Goal: Register for event/course

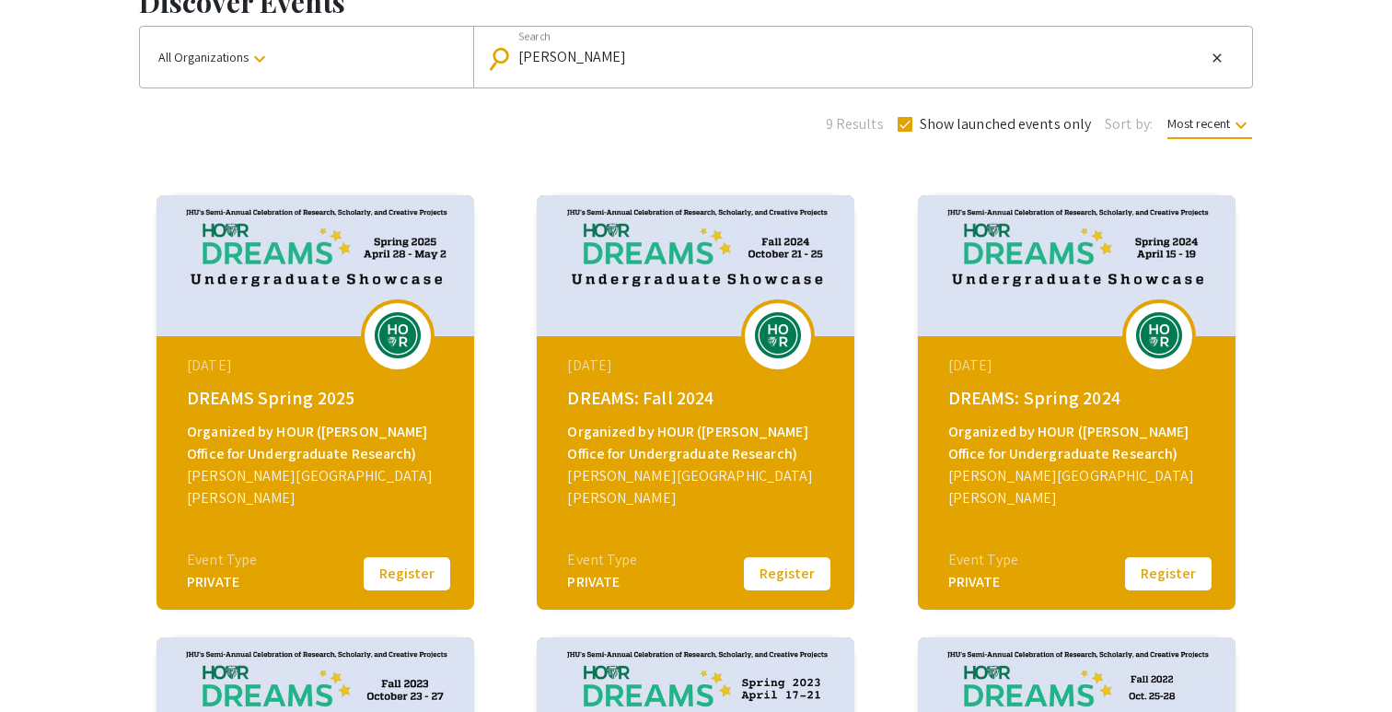
scroll to position [122, 0]
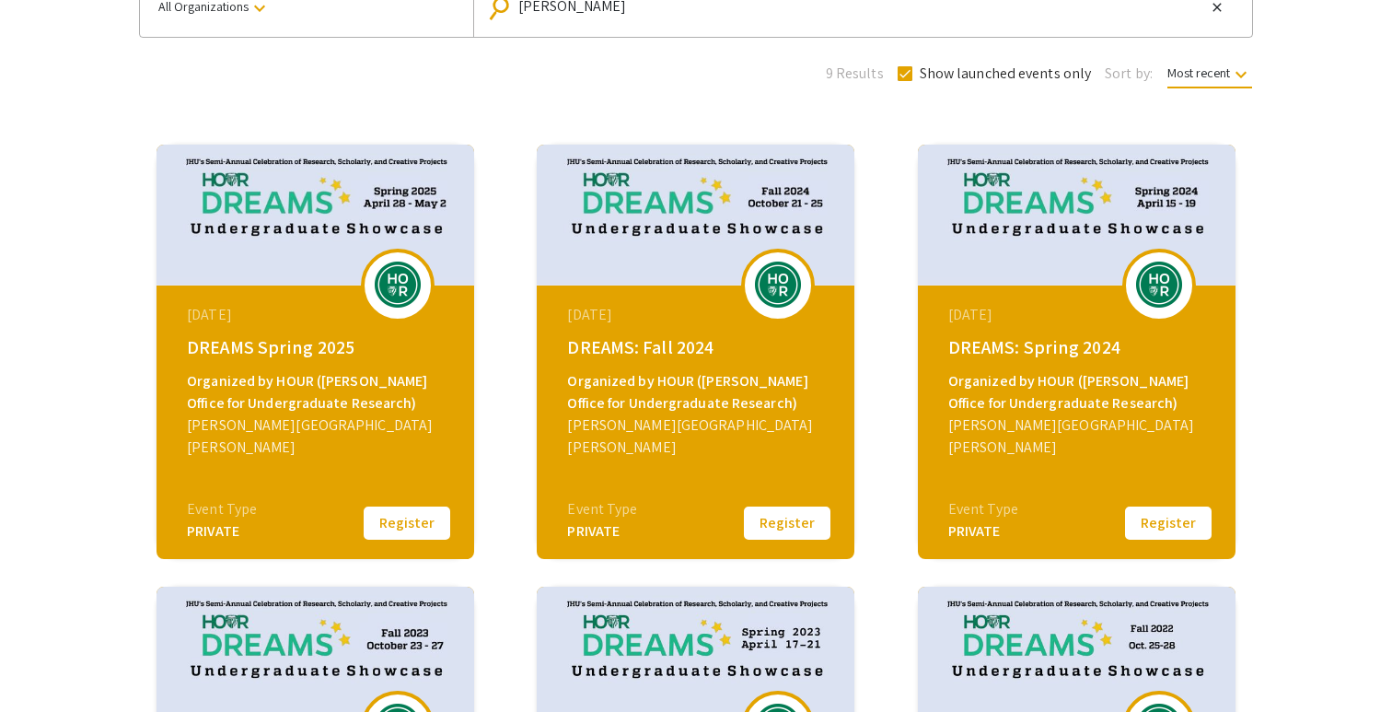
click at [594, 529] on div "PRIVATE" at bounding box center [602, 531] width 70 height 22
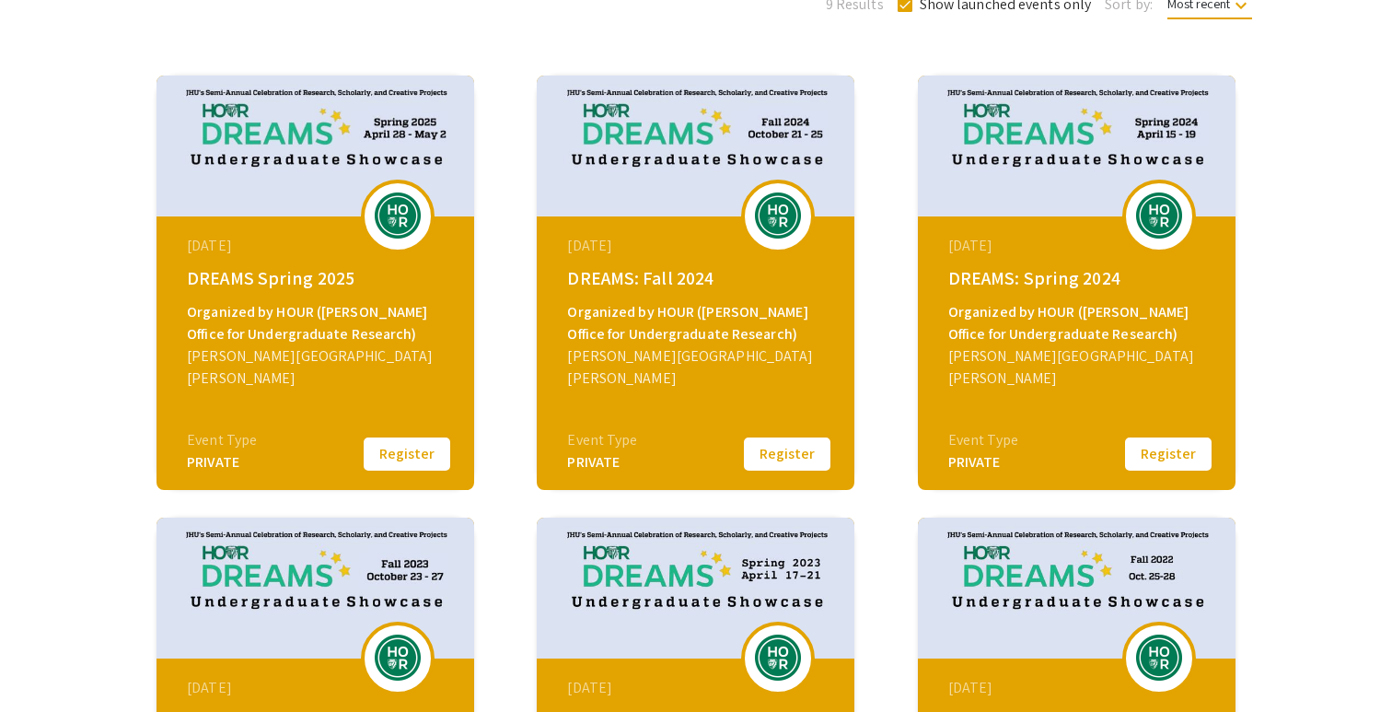
scroll to position [120, 0]
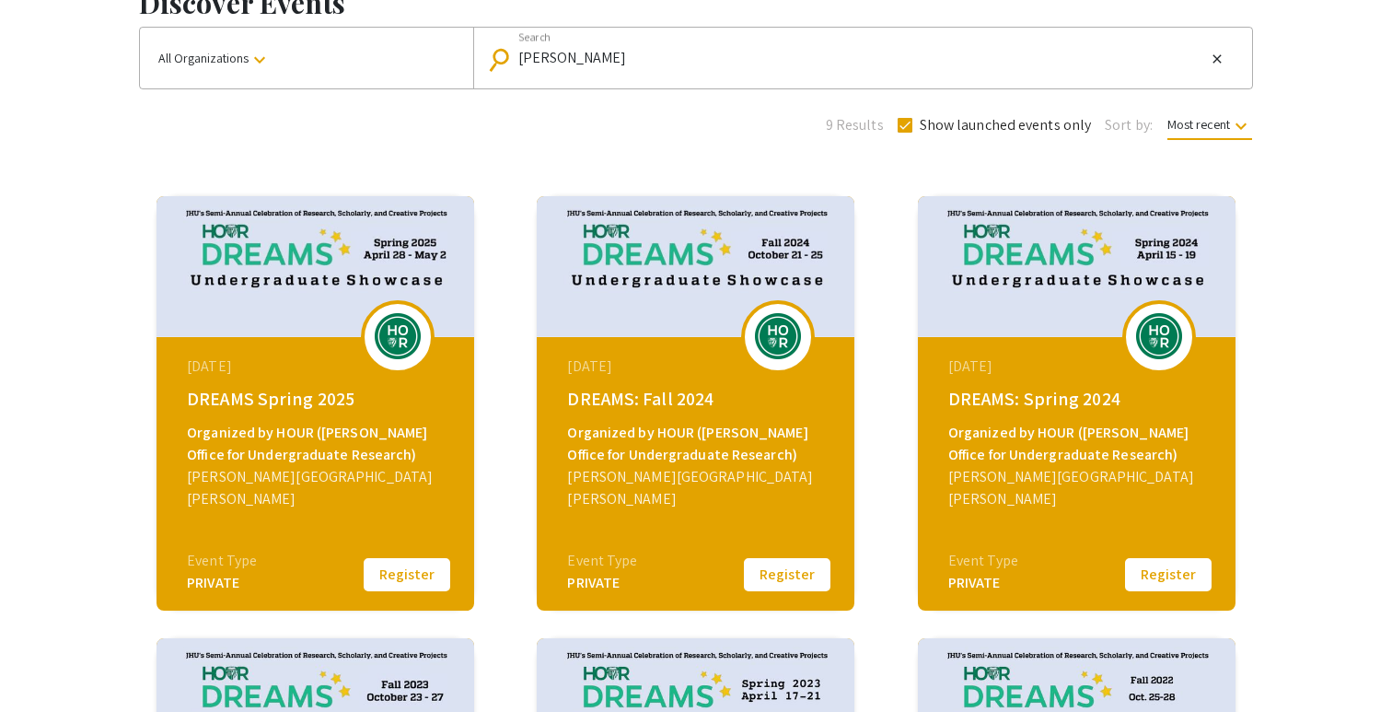
click at [781, 353] on img at bounding box center [777, 336] width 55 height 46
click at [775, 230] on img at bounding box center [696, 266] width 318 height 141
click at [775, 203] on img at bounding box center [696, 266] width 318 height 141
click at [768, 251] on img at bounding box center [696, 266] width 318 height 141
click at [754, 283] on img at bounding box center [696, 266] width 318 height 141
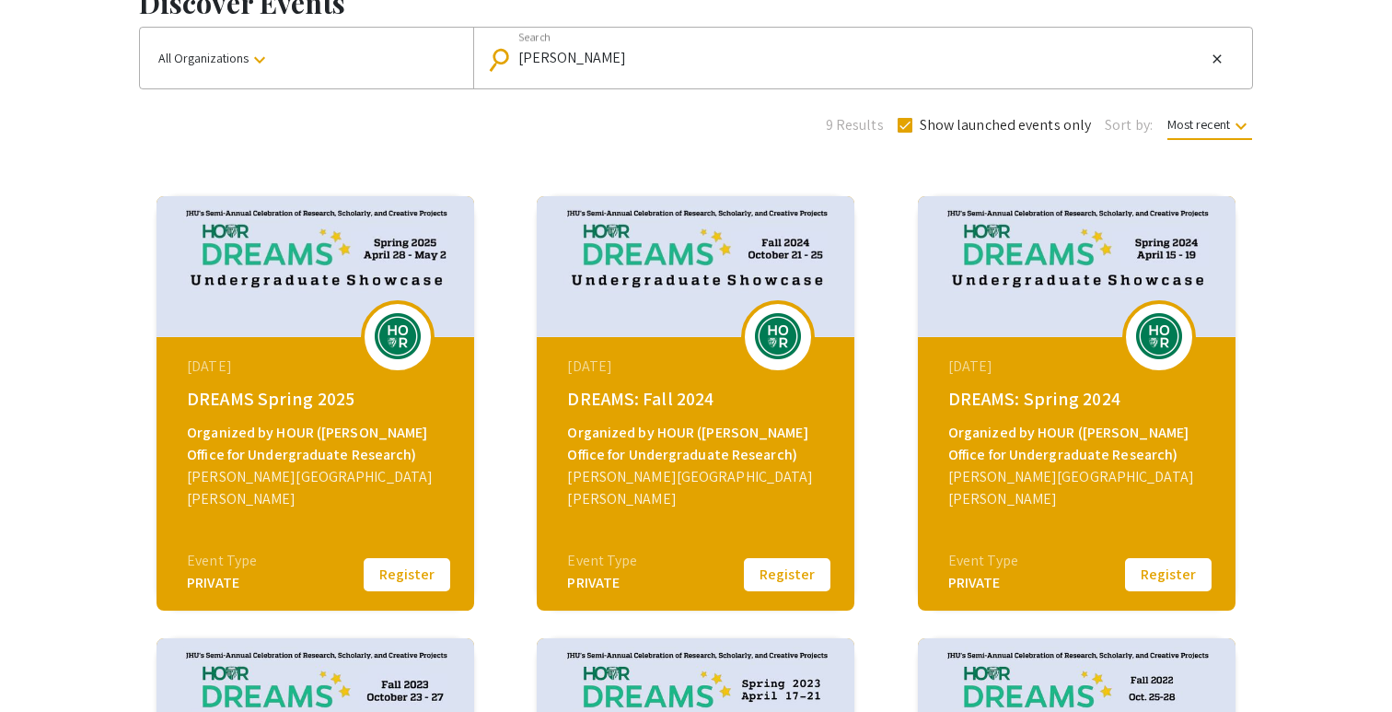
scroll to position [0, 0]
